Goal: Information Seeking & Learning: Learn about a topic

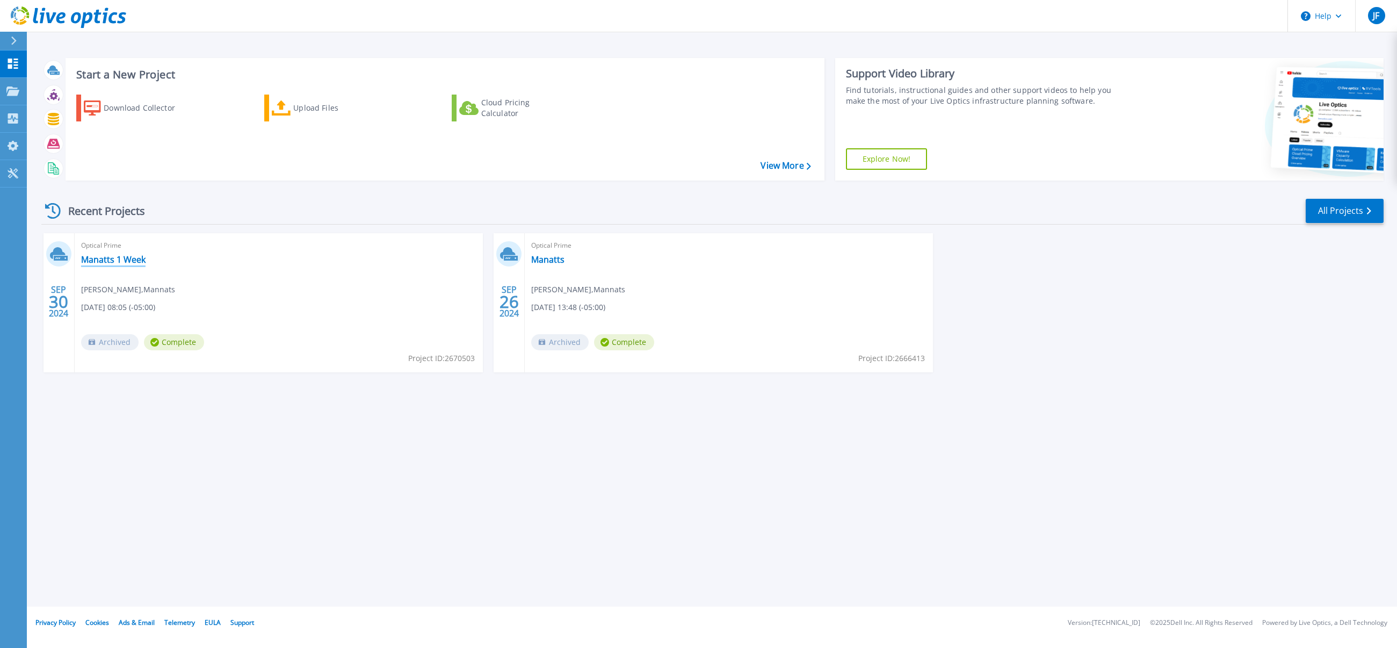
click at [117, 258] on link "Manatts 1 Week" at bounding box center [113, 259] width 64 height 11
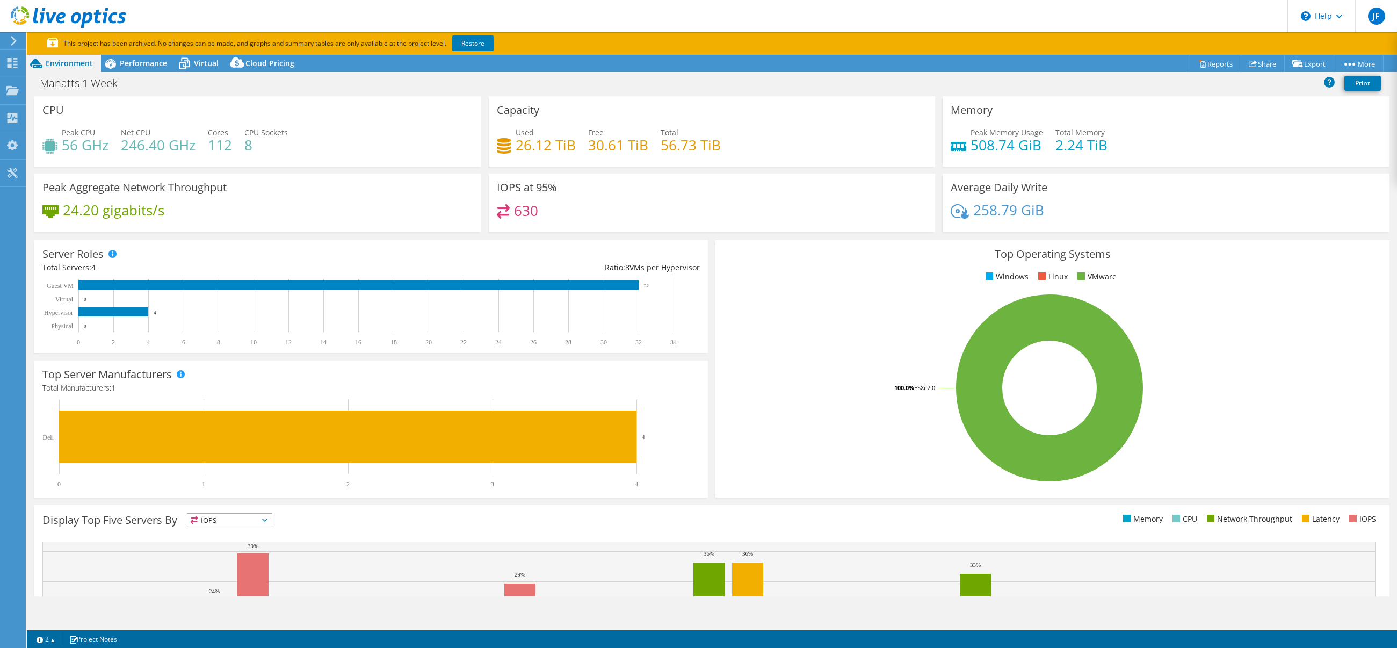
select select "USD"
click at [405, 17] on header "JF End User [PERSON_NAME] [EMAIL_ADDRESS][DOMAIN_NAME] Mannats My Profile Log O…" at bounding box center [698, 16] width 1397 height 32
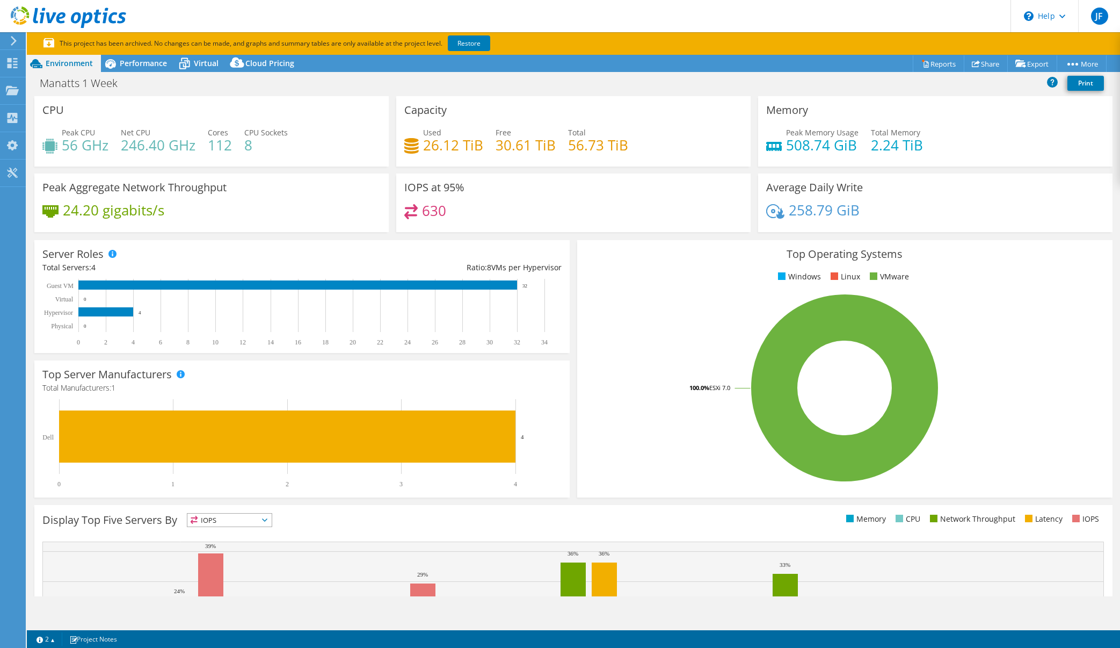
click at [245, 155] on div "Peak CPU 56 GHz Net CPU 246.40 GHz Cores 112 CPU Sockets 8" at bounding box center [211, 144] width 338 height 35
click at [301, 119] on div "CPU Peak CPU 56 GHz Net CPU 246.40 GHz Cores 112 CPU Sockets 8" at bounding box center [211, 131] width 354 height 70
click at [376, 12] on header "JF End User [PERSON_NAME] [EMAIL_ADDRESS][DOMAIN_NAME] Mannats My Profile Log O…" at bounding box center [560, 16] width 1120 height 32
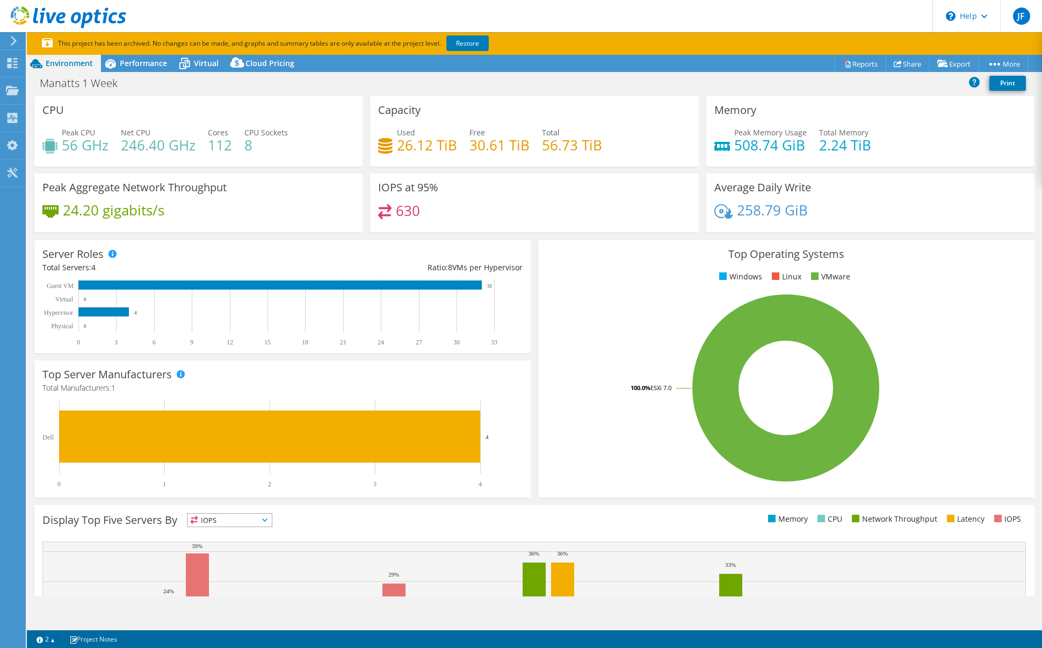
click at [461, 222] on div "630" at bounding box center [534, 215] width 312 height 23
click at [446, 9] on header "JF End User [PERSON_NAME] [EMAIL_ADDRESS][DOMAIN_NAME] Mannats My Profile Log O…" at bounding box center [521, 16] width 1042 height 32
click at [609, 92] on div "Manatts 1 Week Print" at bounding box center [534, 83] width 1015 height 20
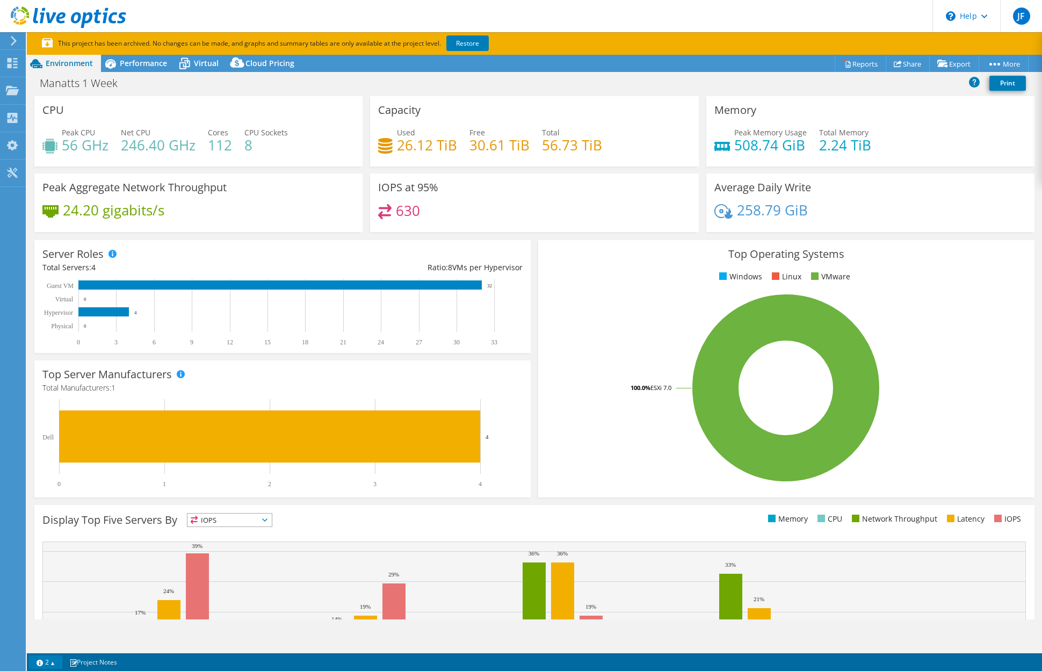
click at [55, 647] on link "2" at bounding box center [45, 661] width 33 height 13
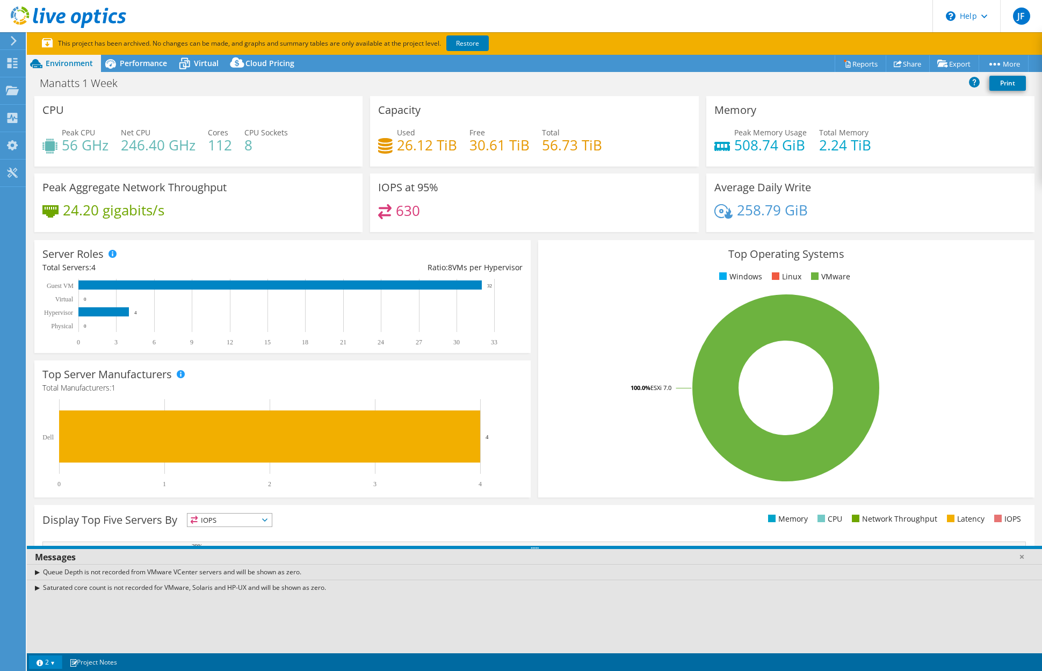
click at [55, 647] on link "2" at bounding box center [45, 661] width 33 height 13
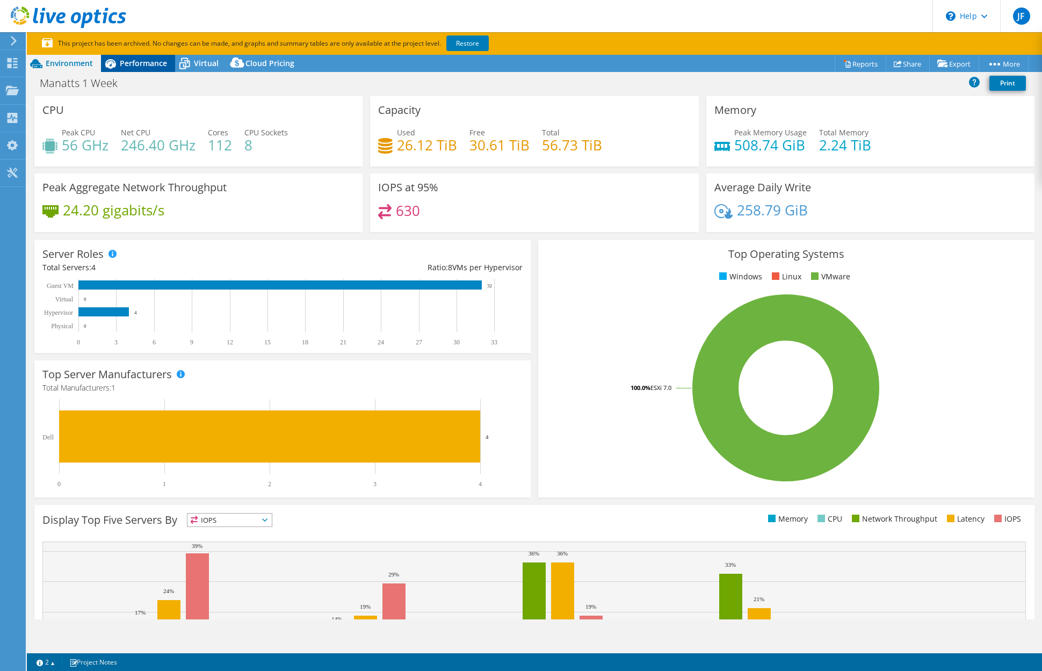
click at [133, 64] on span "Performance" at bounding box center [143, 63] width 47 height 10
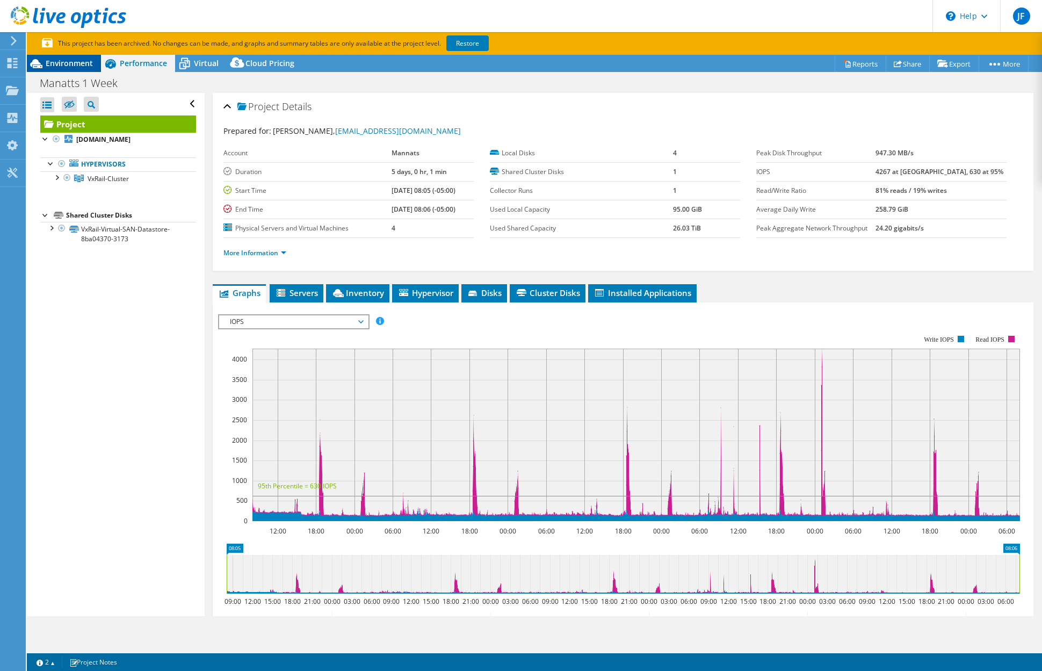
click at [60, 60] on span "Environment" at bounding box center [69, 63] width 47 height 10
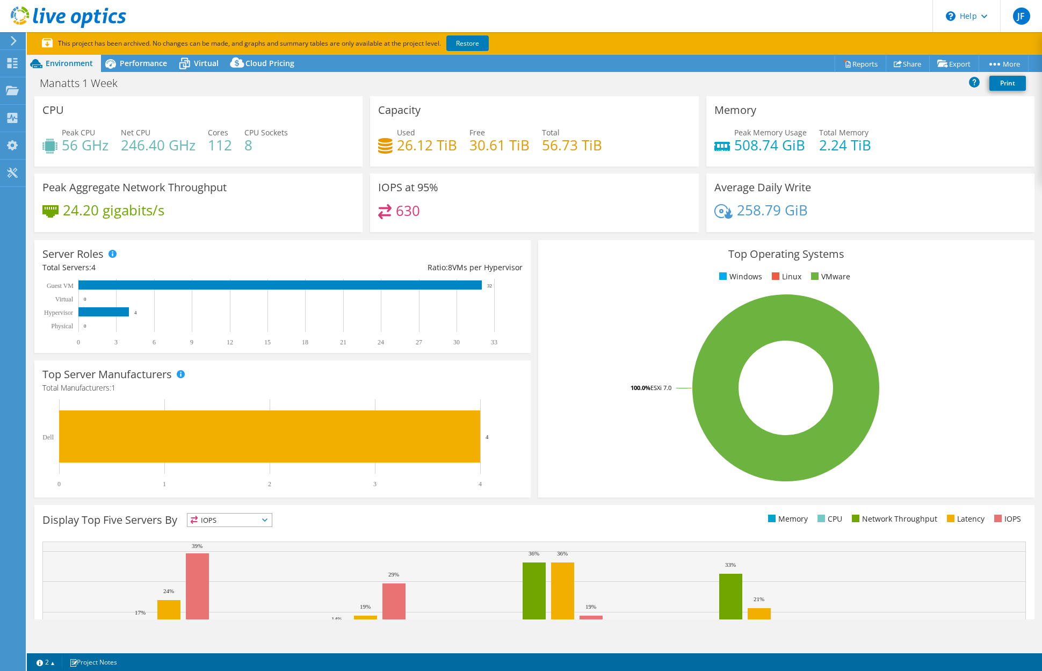
click at [532, 250] on div "Server Roles Physical Servers represent bare metal servers that were targets of…" at bounding box center [283, 296] width 504 height 120
click at [405, 211] on h4 "630" at bounding box center [408, 211] width 24 height 12
click at [751, 18] on header "JF End User [PERSON_NAME] [EMAIL_ADDRESS][DOMAIN_NAME] Mannats My Profile Log O…" at bounding box center [521, 16] width 1042 height 32
click at [462, 7] on header "JF End User [PERSON_NAME] [EMAIL_ADDRESS][DOMAIN_NAME] Mannats My Profile Log O…" at bounding box center [521, 16] width 1042 height 32
click at [531, 242] on div "Server Roles Physical Servers represent bare metal servers that were targets of…" at bounding box center [283, 296] width 504 height 120
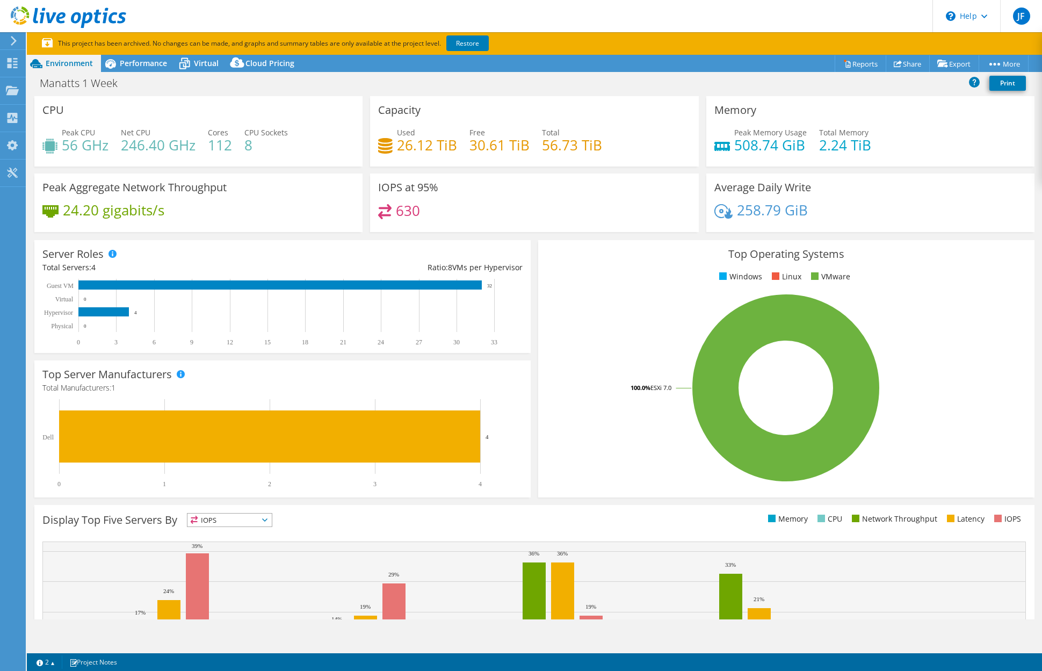
click at [395, 19] on header "JF End User [PERSON_NAME] [EMAIL_ADDRESS][DOMAIN_NAME] Mannats My Profile Log O…" at bounding box center [521, 16] width 1042 height 32
